Goal: Transaction & Acquisition: Purchase product/service

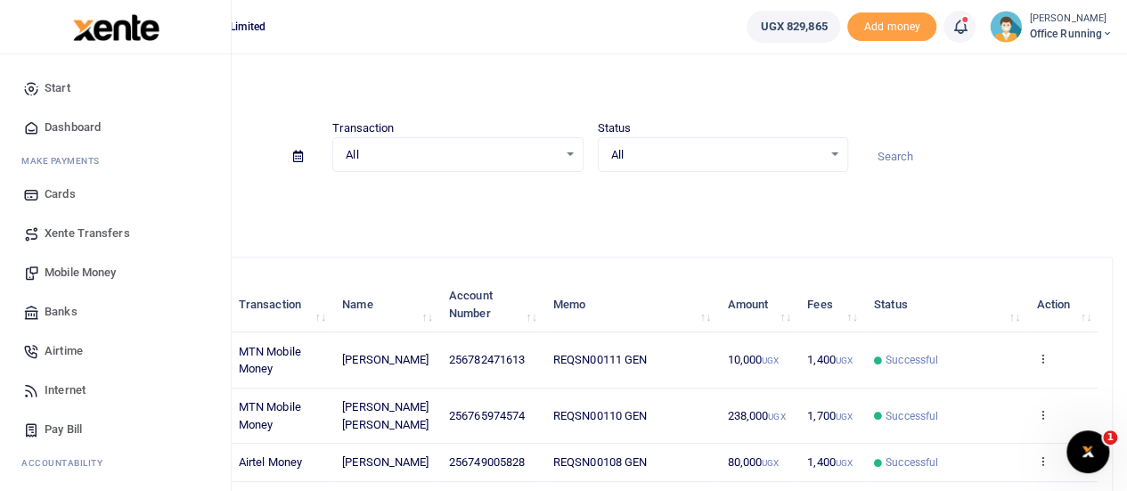
click at [61, 273] on span "Mobile Money" at bounding box center [80, 273] width 71 height 18
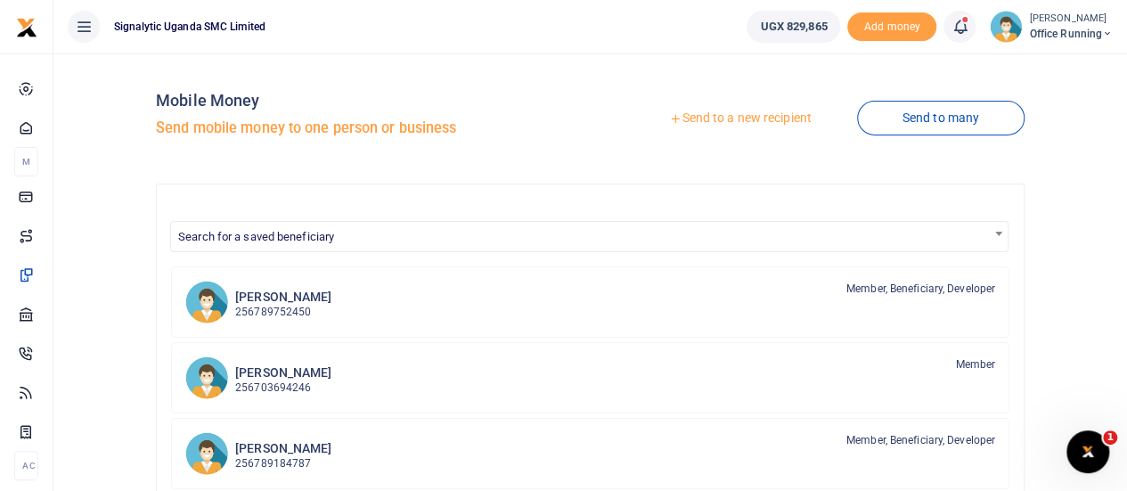
click at [758, 117] on link "Send to a new recipient" at bounding box center [740, 118] width 233 height 32
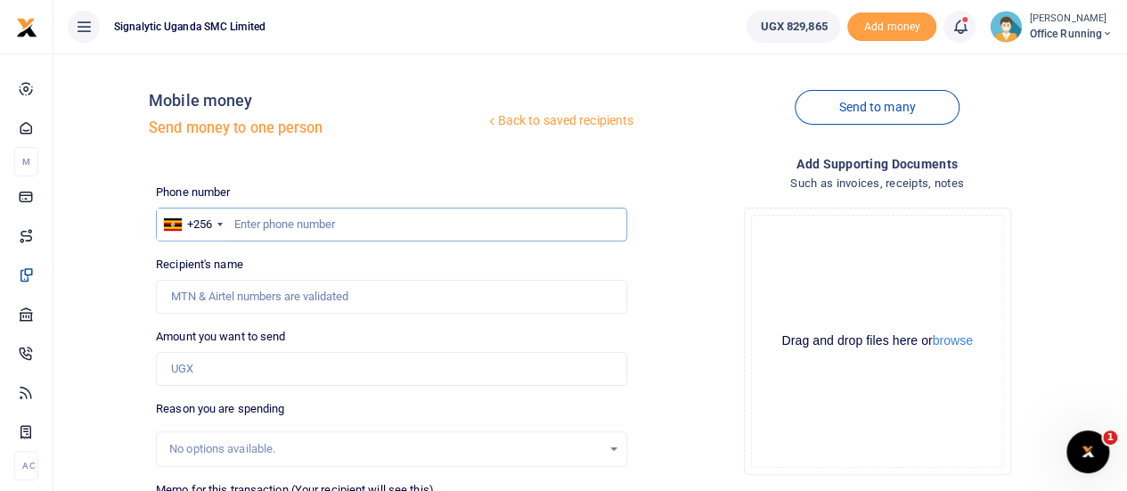
click at [271, 226] on input "text" at bounding box center [391, 225] width 471 height 34
type input "765974574"
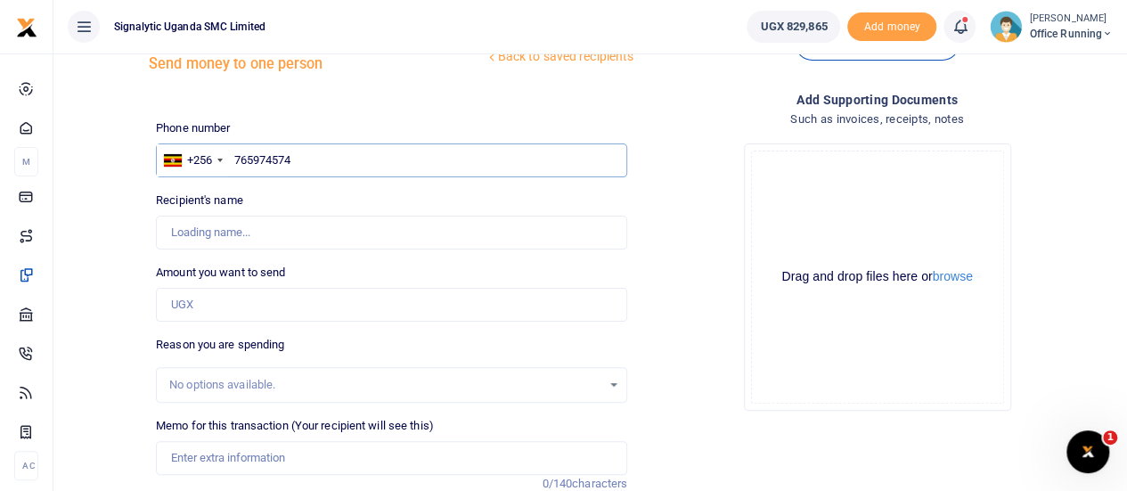
scroll to position [178, 0]
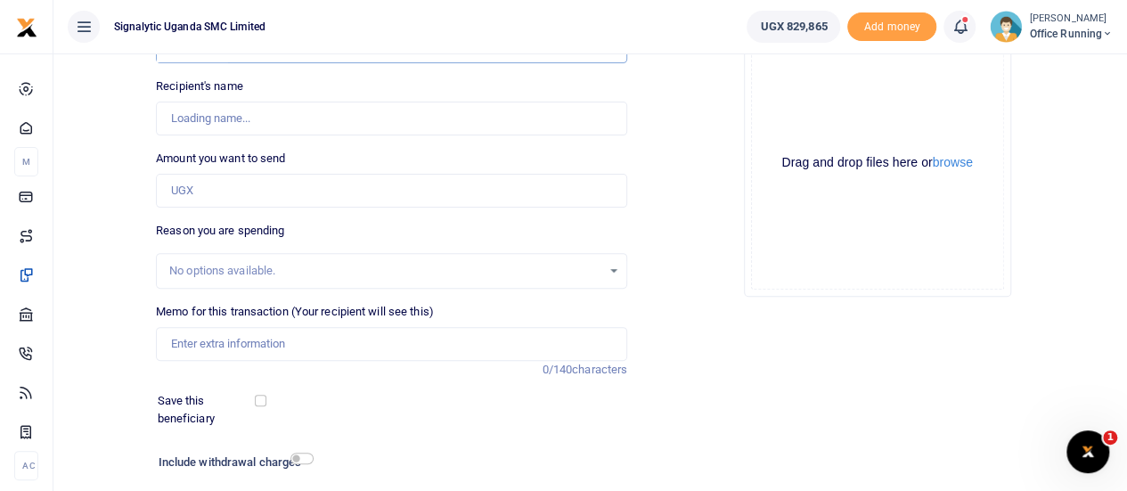
type input "Lucas Arthur Gerard Maugin"
type input "765974574"
click at [214, 181] on input "Amount you want to send" at bounding box center [391, 191] width 471 height 34
type input "801,500"
click at [80, 240] on div "Back to saved recipients Mobile money Send money to one person Send to many Pho…" at bounding box center [591, 219] width 1060 height 661
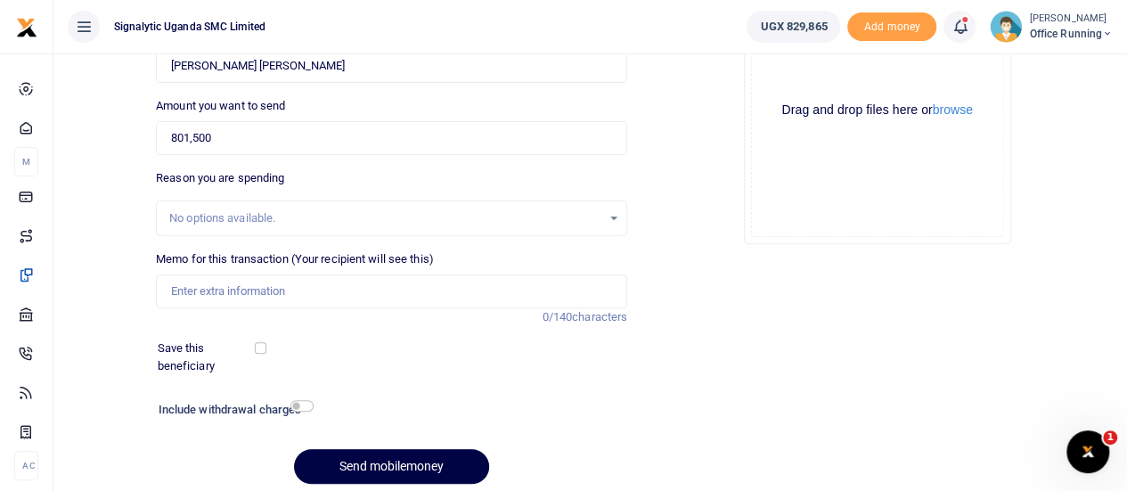
scroll to position [267, 0]
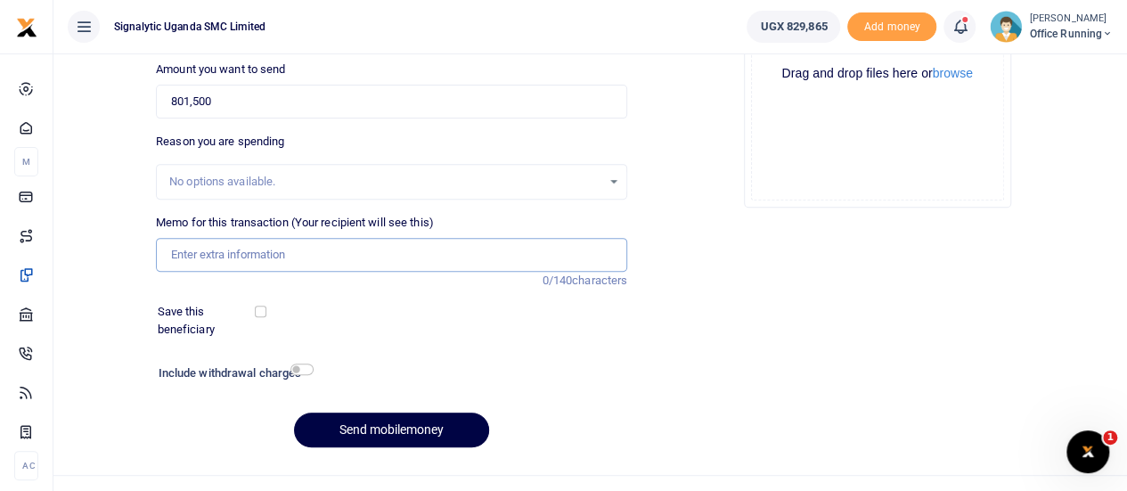
click at [271, 250] on input "Memo for this transaction (Your recipient will see this)" at bounding box center [391, 255] width 471 height 34
paste input "REQSN00113"
type input "REQSN00113 GEN"
click at [406, 435] on button "Send mobilemoney" at bounding box center [391, 430] width 195 height 35
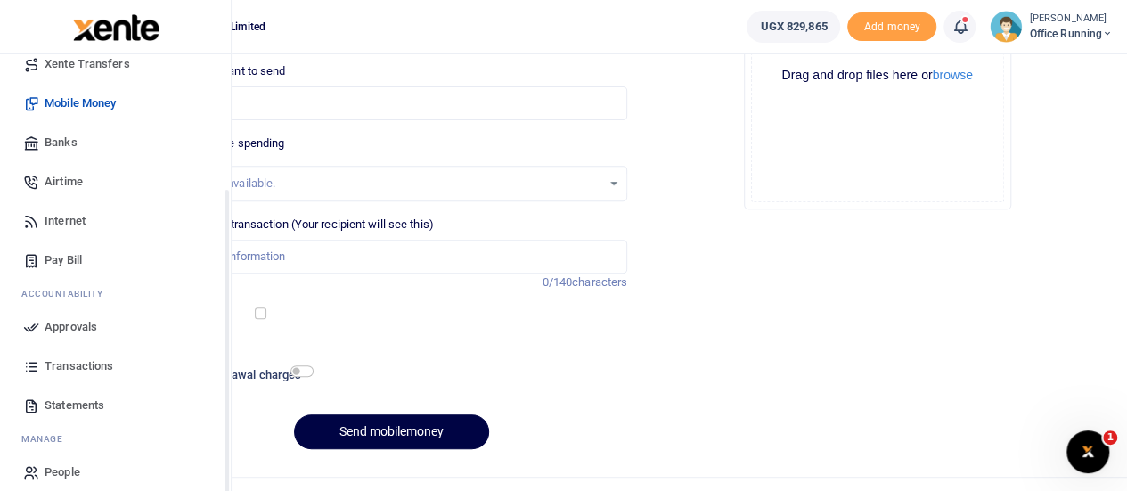
scroll to position [184, 0]
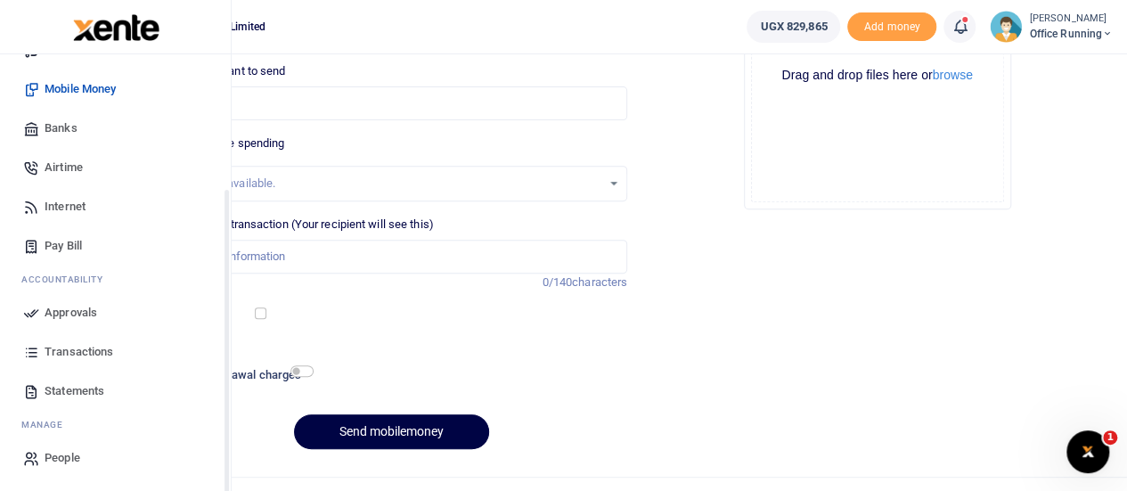
click at [85, 315] on span "Approvals" at bounding box center [71, 313] width 53 height 18
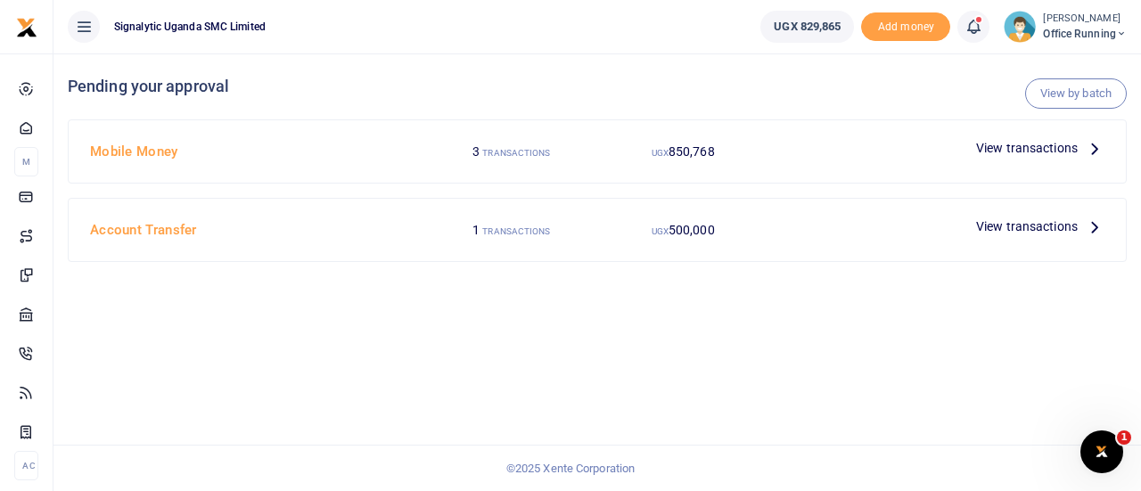
click at [1014, 150] on span "View transactions" at bounding box center [1027, 148] width 102 height 20
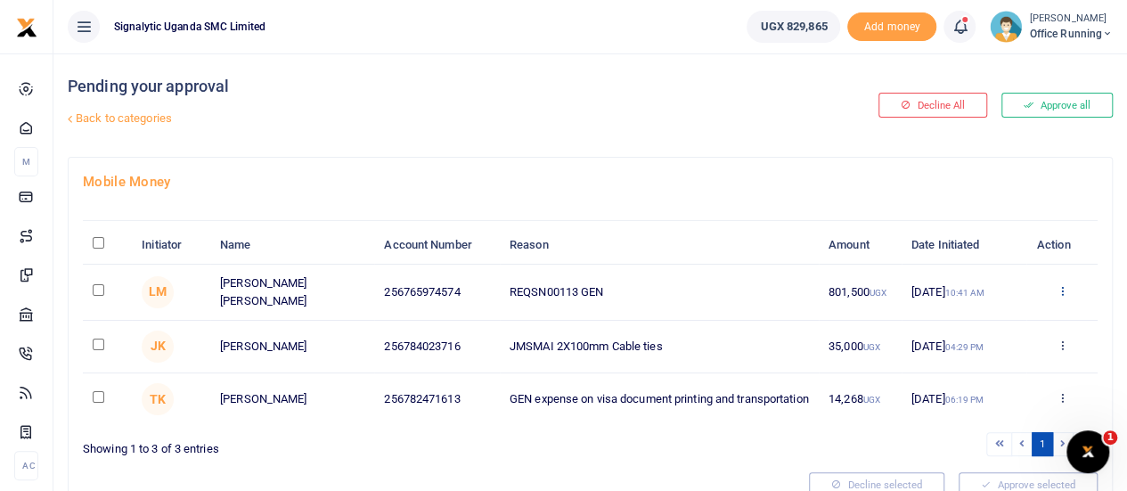
click at [1061, 299] on link at bounding box center [1062, 291] width 12 height 13
click at [1015, 343] on link "Approve" at bounding box center [996, 337] width 141 height 25
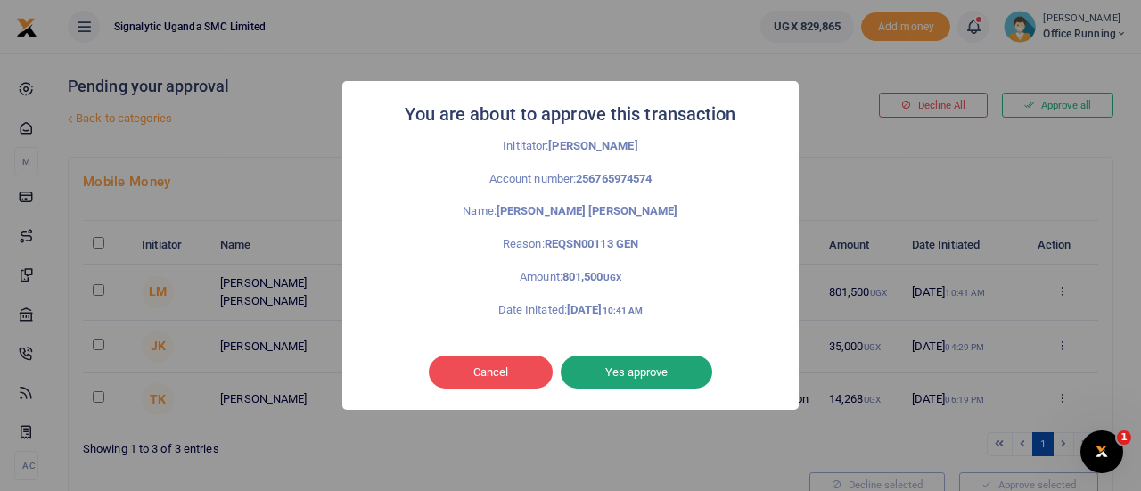
click at [656, 372] on button "Yes approve" at bounding box center [637, 373] width 152 height 34
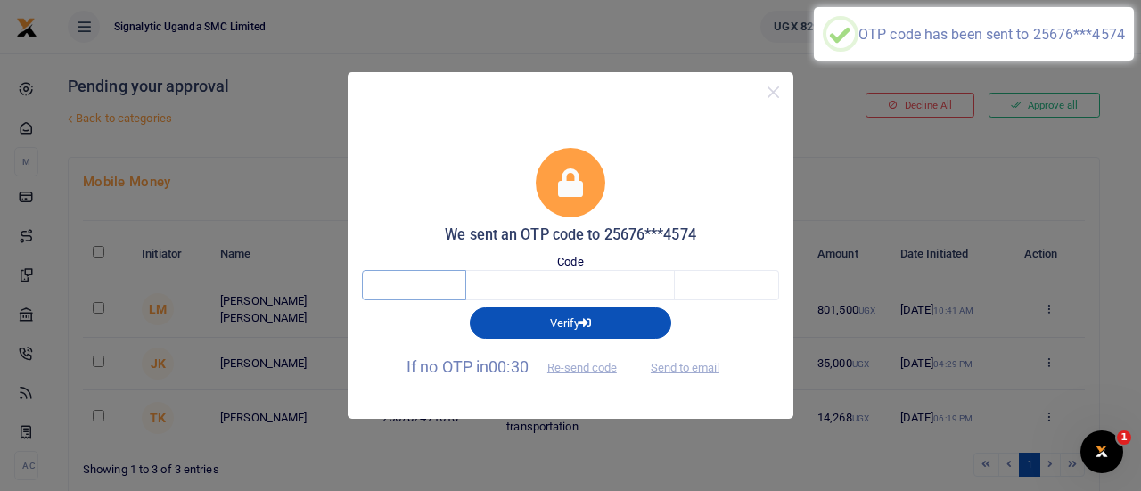
click at [381, 286] on input "text" at bounding box center [414, 285] width 104 height 30
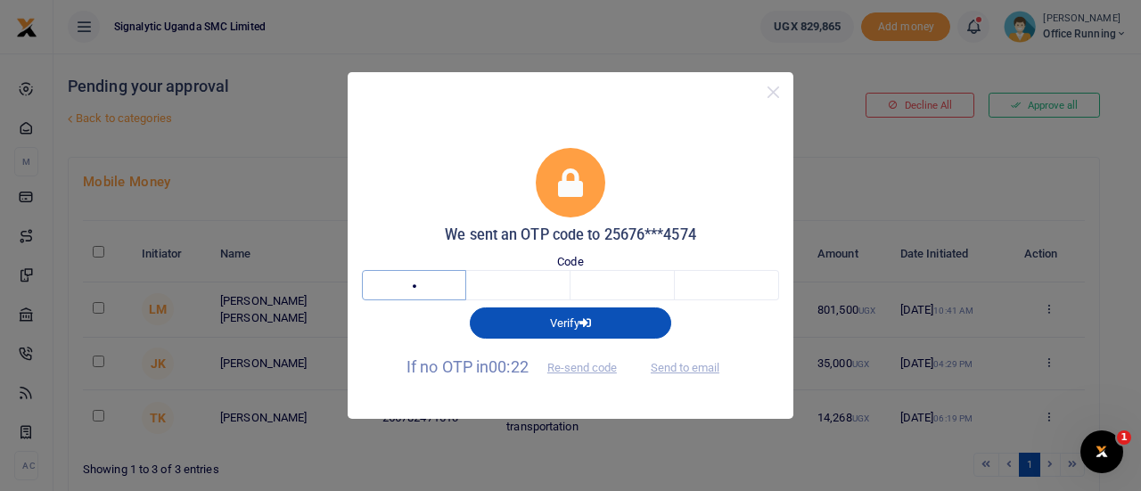
type input "2"
type input "4"
type input "7"
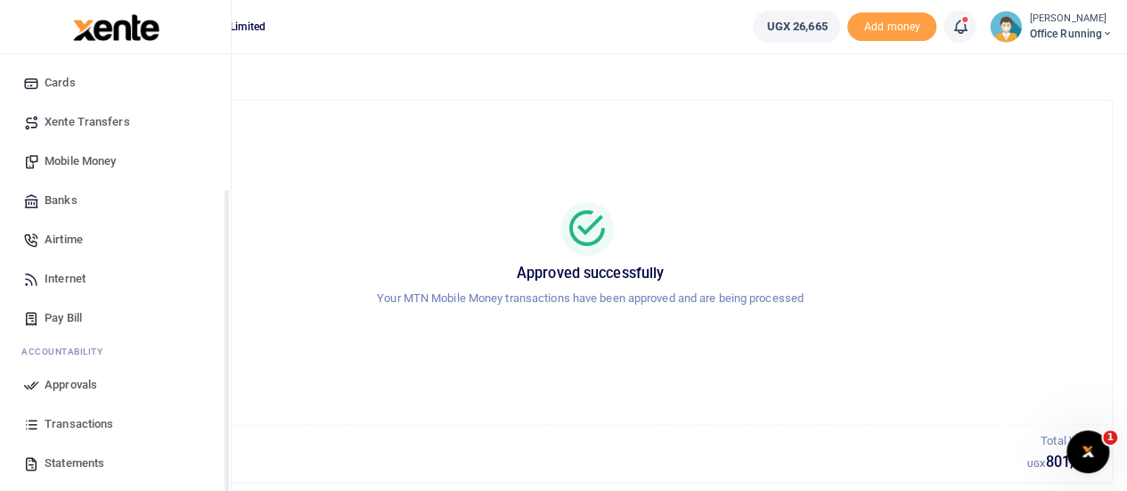
scroll to position [184, 0]
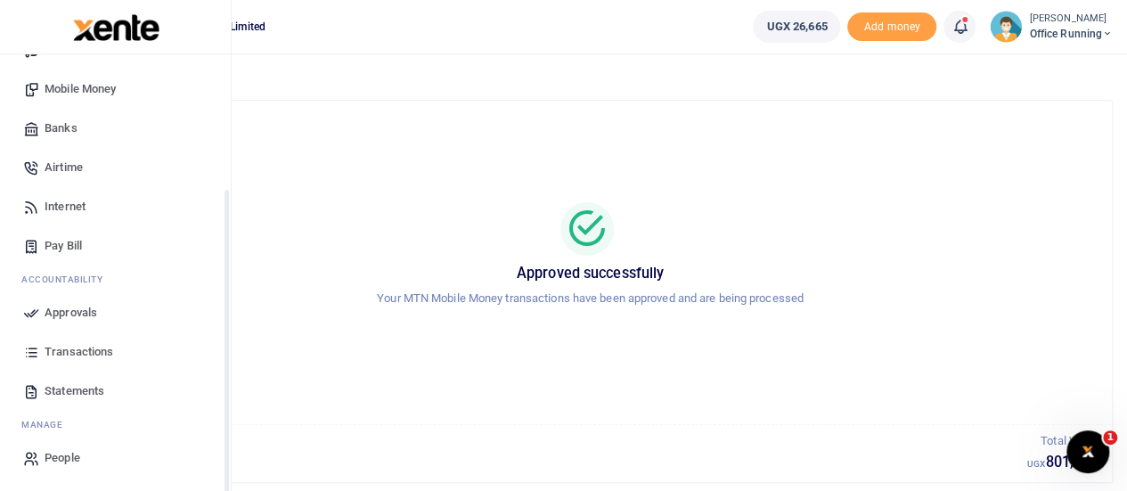
click at [84, 348] on span "Transactions" at bounding box center [79, 352] width 69 height 18
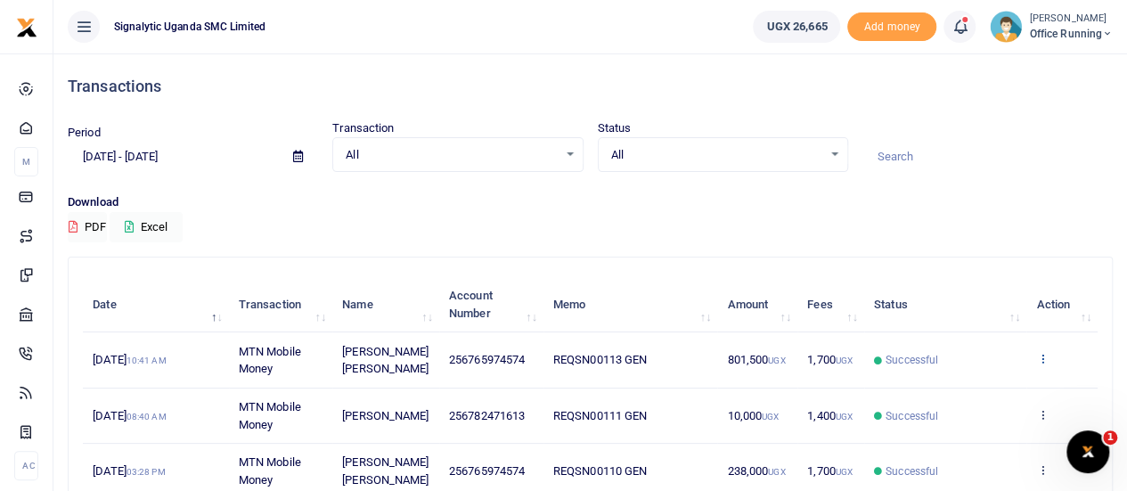
click at [1043, 365] on icon at bounding box center [1043, 358] width 12 height 12
click at [993, 397] on link "View details" at bounding box center [977, 397] width 141 height 25
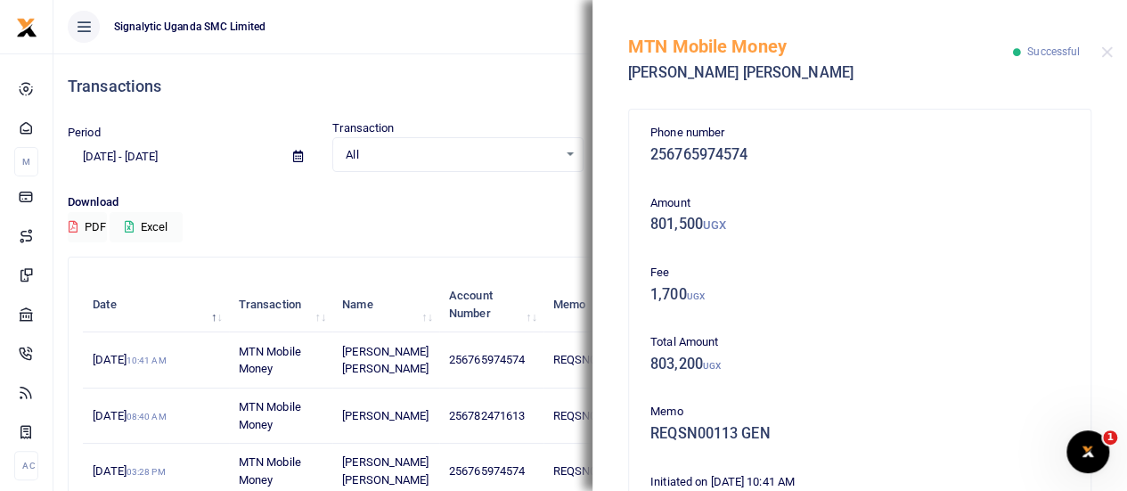
click at [1115, 58] on div "MTN Mobile Money Lucas Arthur Gerard Maugin Successful" at bounding box center [860, 49] width 535 height 99
click at [1110, 51] on button "Close" at bounding box center [1108, 52] width 12 height 12
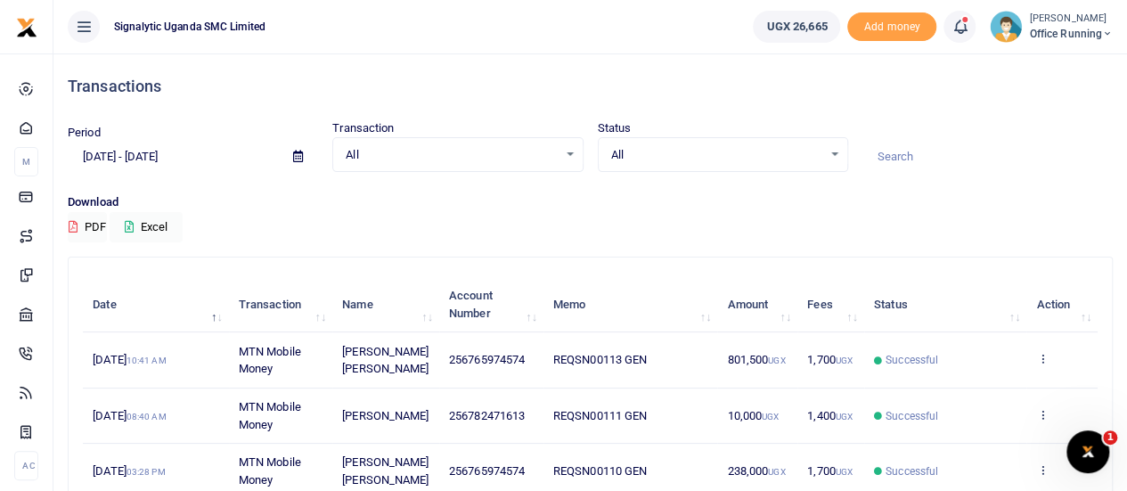
click at [1057, 32] on span "Office Running" at bounding box center [1071, 34] width 84 height 16
click at [1043, 65] on link "Switch accounts" at bounding box center [1043, 65] width 141 height 25
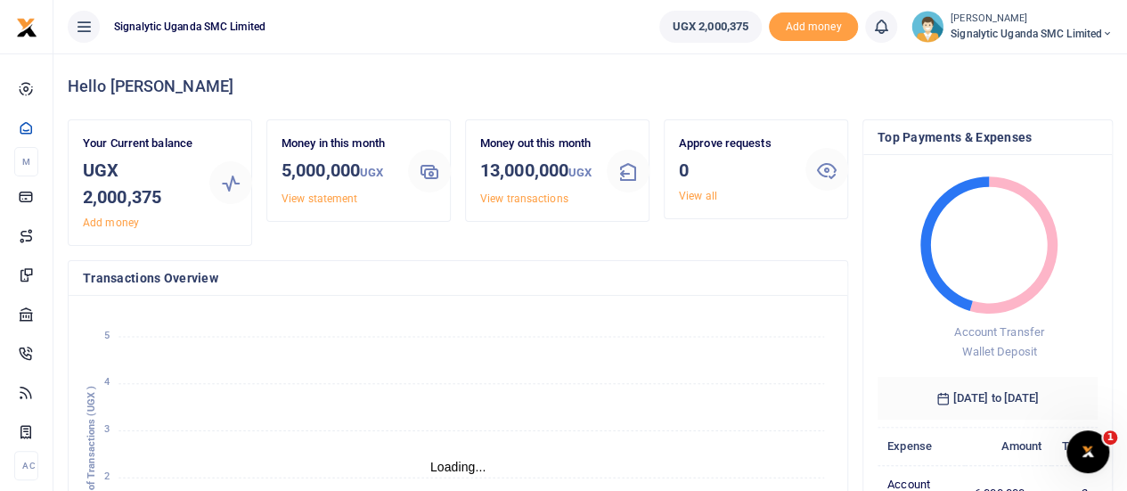
scroll to position [14, 14]
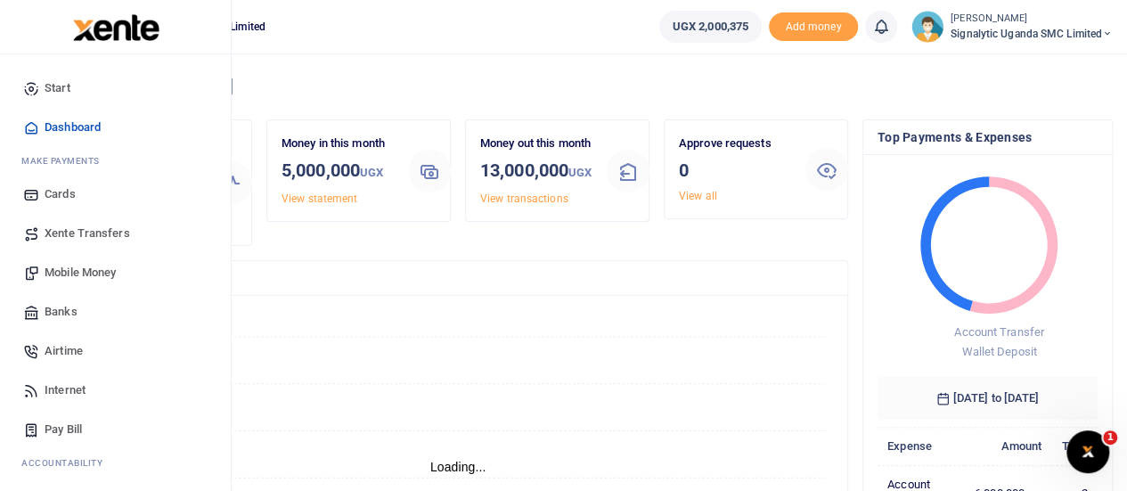
click at [91, 234] on span "Xente Transfers" at bounding box center [88, 234] width 86 height 18
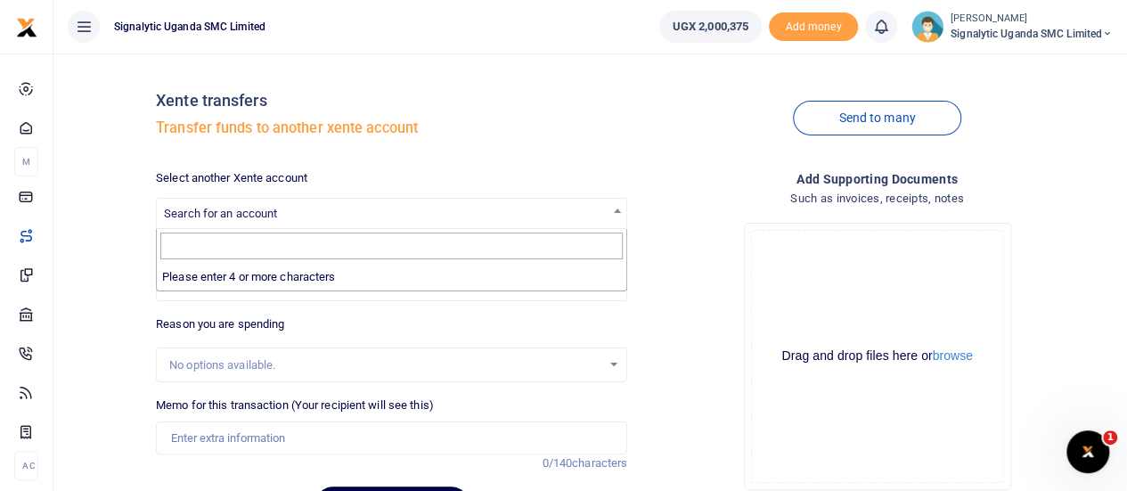
click at [248, 210] on span "Search for an account" at bounding box center [220, 213] width 113 height 13
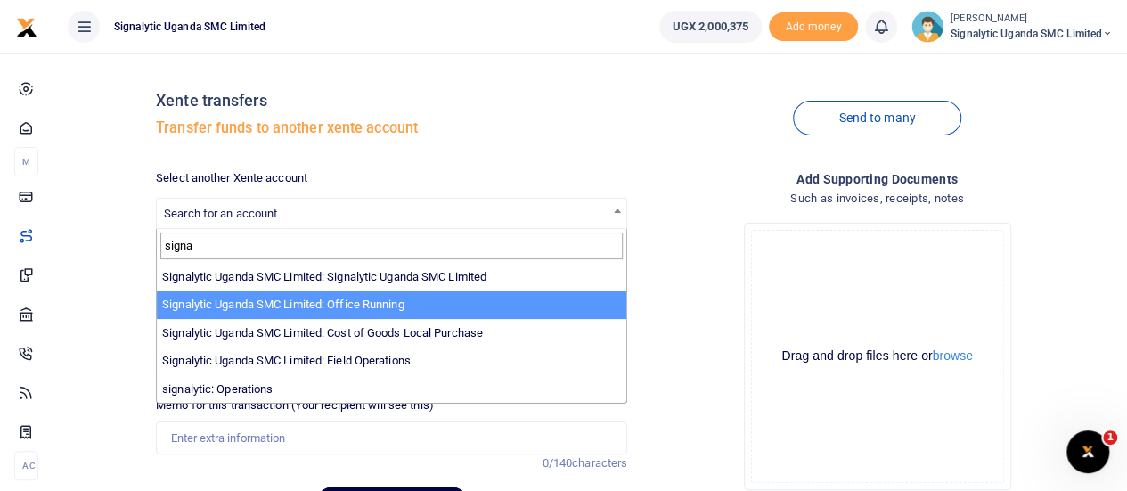
type input "signa"
select select "3285"
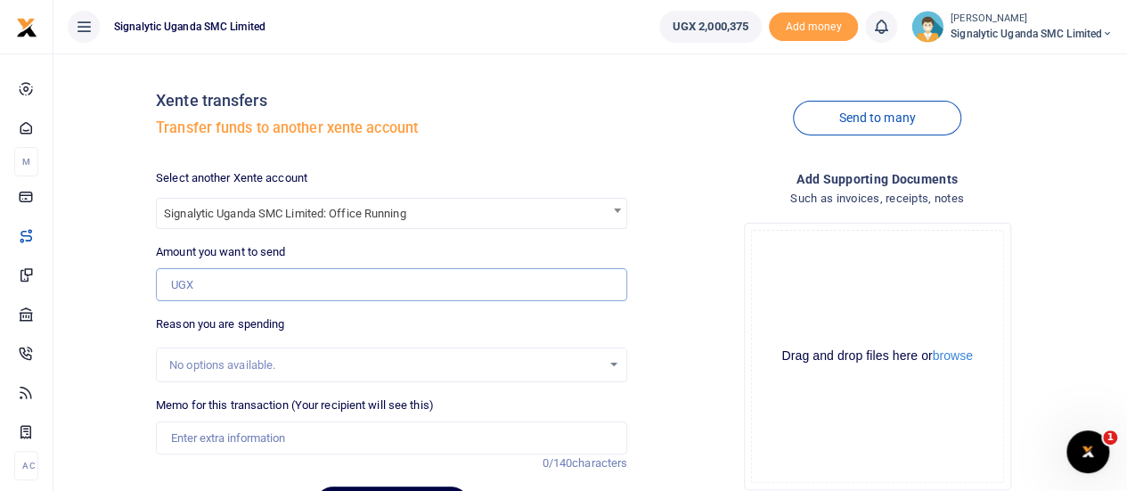
click at [242, 291] on input "Amount you want to send" at bounding box center [391, 285] width 471 height 34
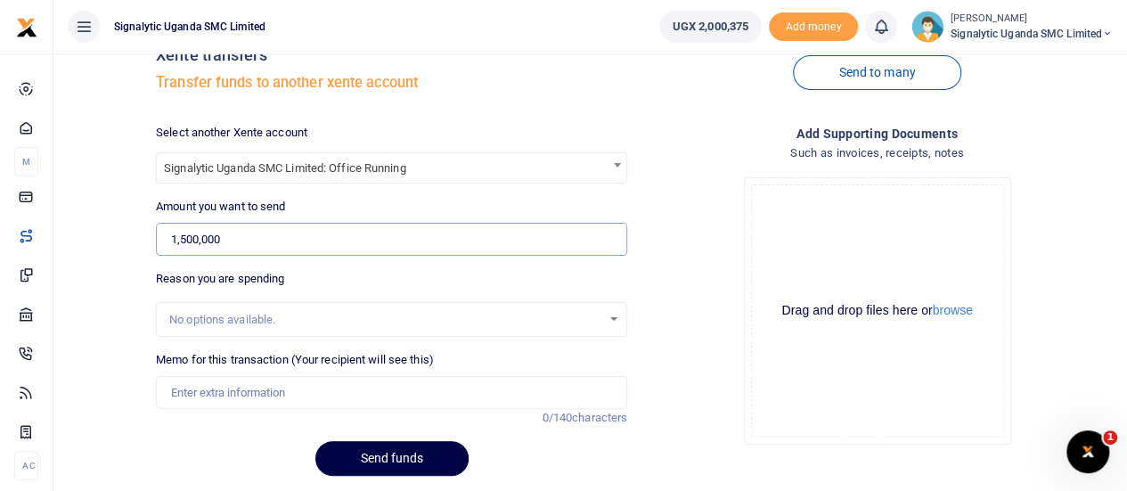
scroll to position [103, 0]
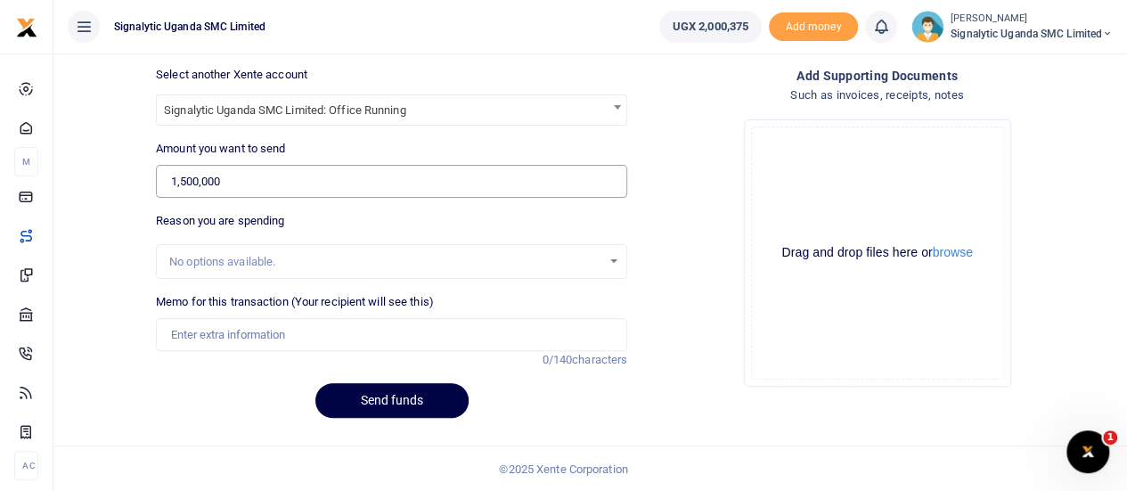
type input "1,500,000"
click at [216, 331] on input "Memo for this transaction (Your recipient will see this)" at bounding box center [391, 335] width 471 height 34
drag, startPoint x: 242, startPoint y: 332, endPoint x: 330, endPoint y: 324, distance: 87.7
click at [242, 332] on input "Lucas 22/09/2025" at bounding box center [391, 335] width 471 height 34
type input "[PERSON_NAME] [DATE]"
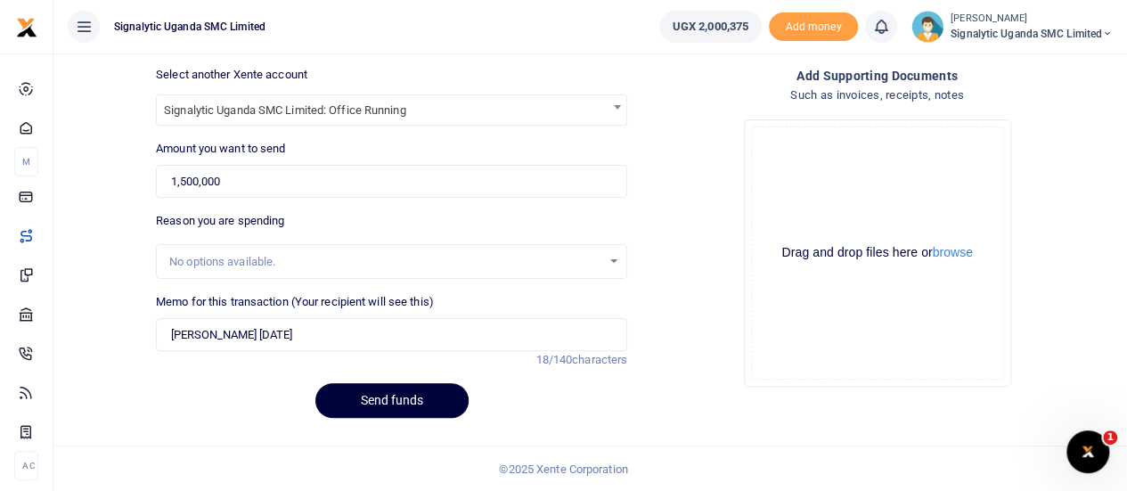
click at [380, 404] on button "Send funds" at bounding box center [392, 400] width 153 height 35
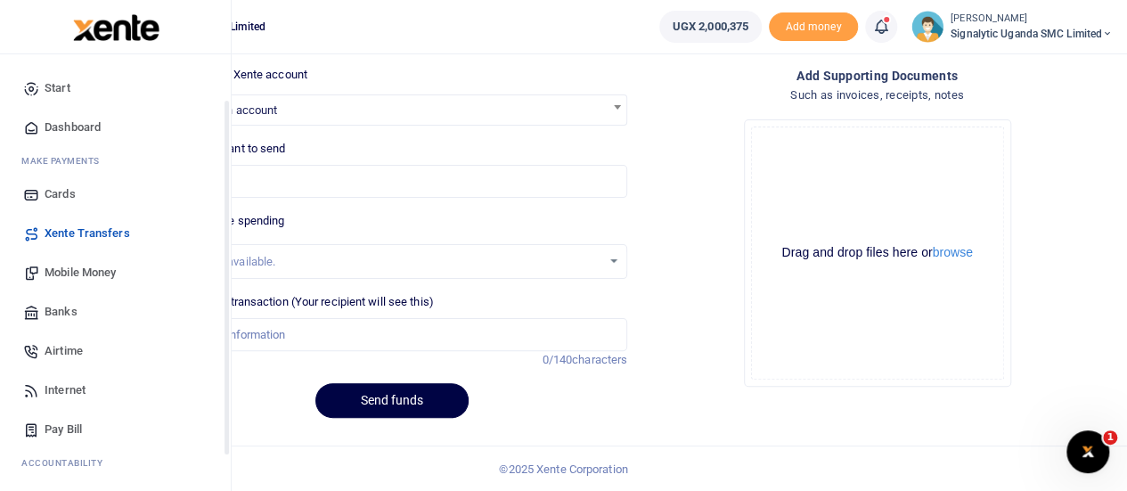
scroll to position [184, 0]
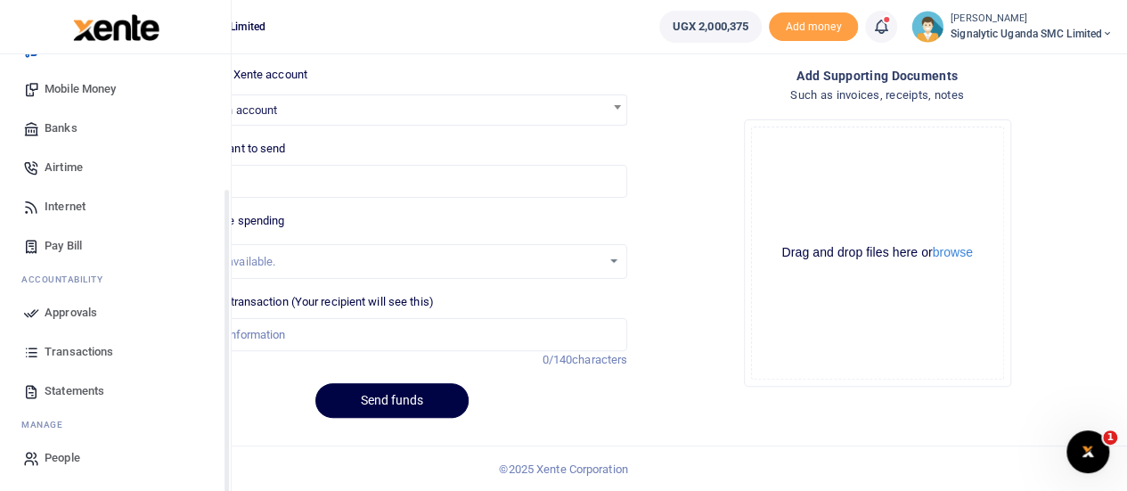
click at [84, 311] on span "Approvals" at bounding box center [71, 313] width 53 height 18
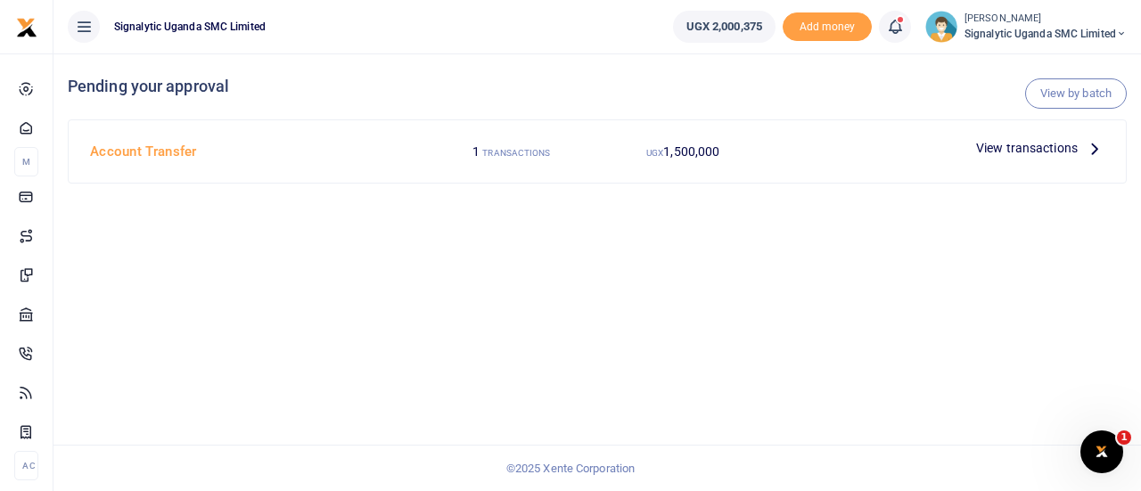
click at [1031, 150] on span "View transactions" at bounding box center [1027, 148] width 102 height 20
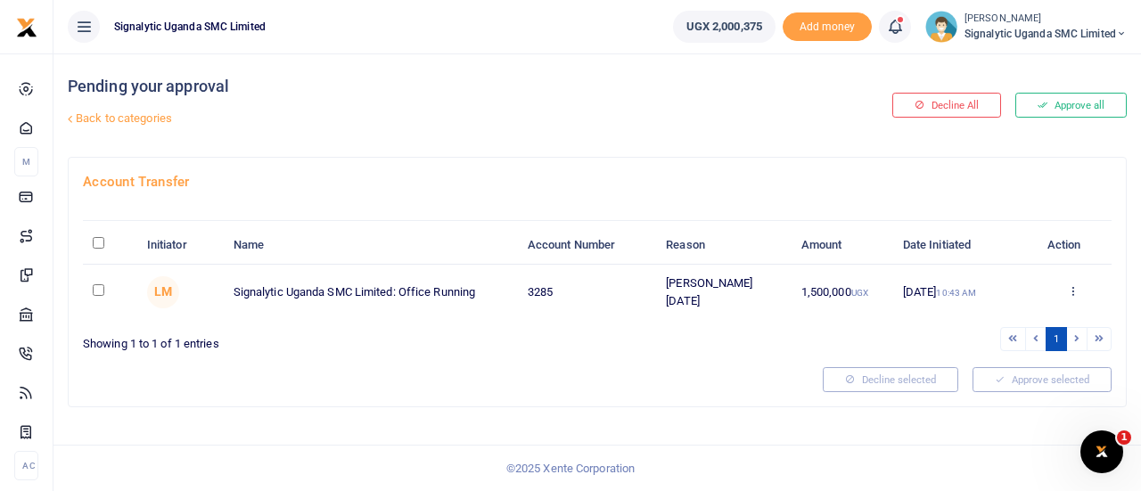
click at [1070, 277] on td "Approve Decline Details" at bounding box center [1072, 292] width 78 height 54
click at [1076, 288] on icon at bounding box center [1073, 290] width 12 height 12
click at [1031, 322] on link "Approve" at bounding box center [1007, 319] width 141 height 25
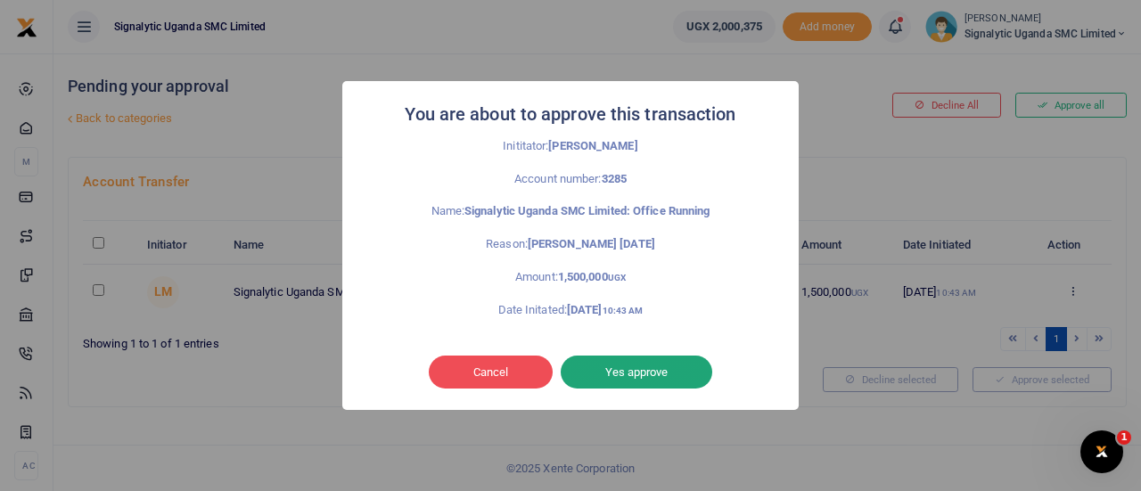
click at [629, 381] on button "Yes approve" at bounding box center [637, 373] width 152 height 34
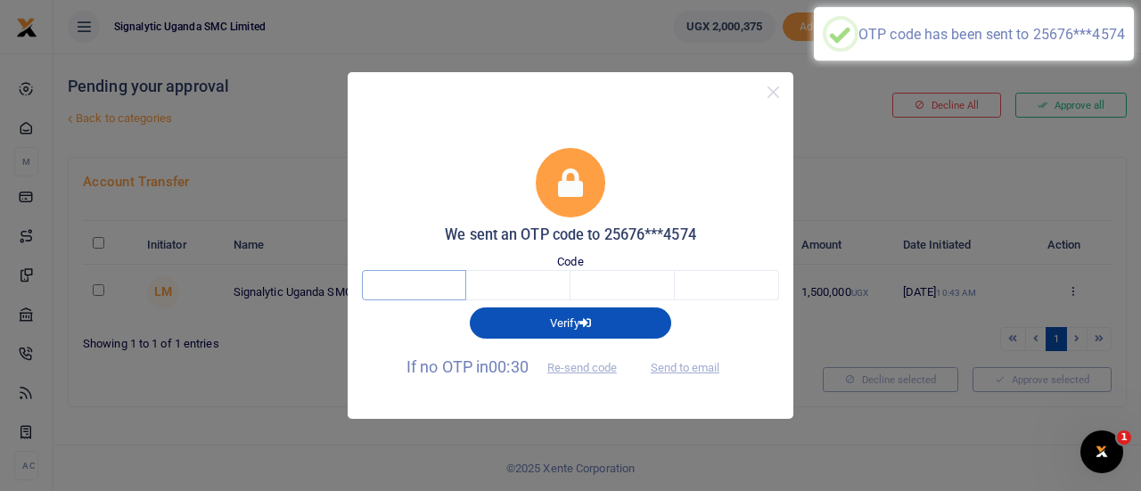
click at [406, 275] on input "text" at bounding box center [414, 285] width 104 height 30
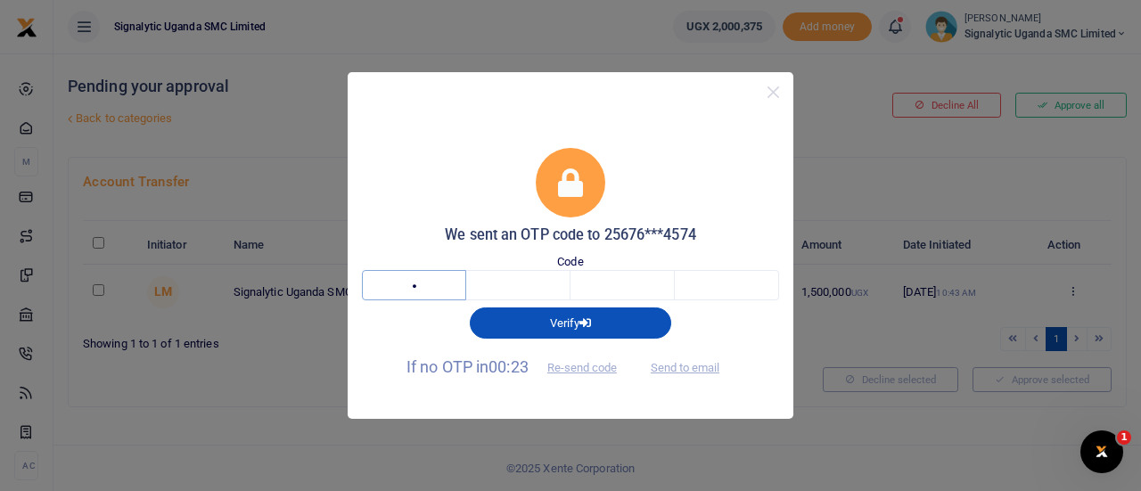
type input "2"
type input "0"
type input "1"
